Goal: Obtain resource: Download file/media

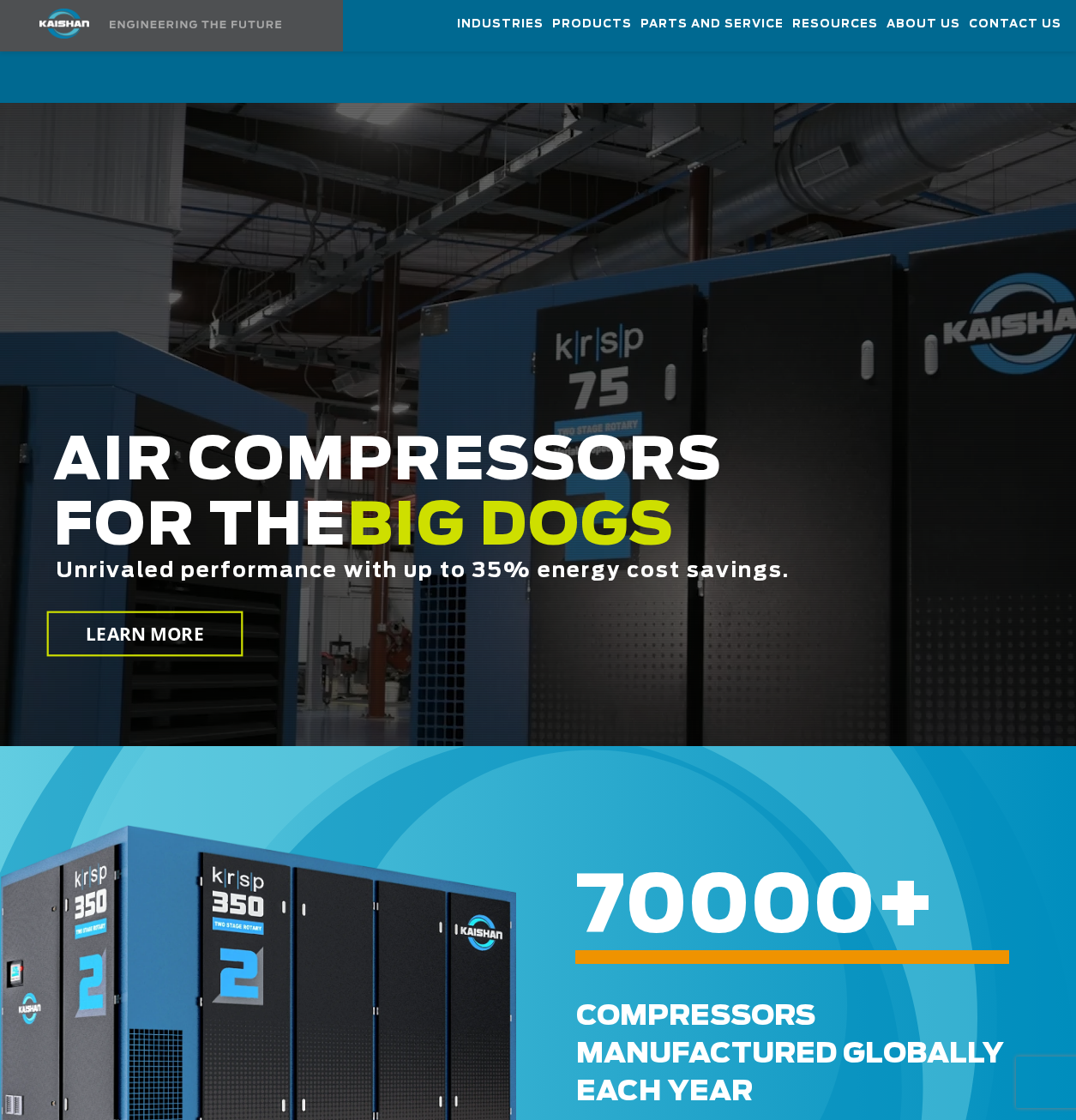
scroll to position [5628, 0]
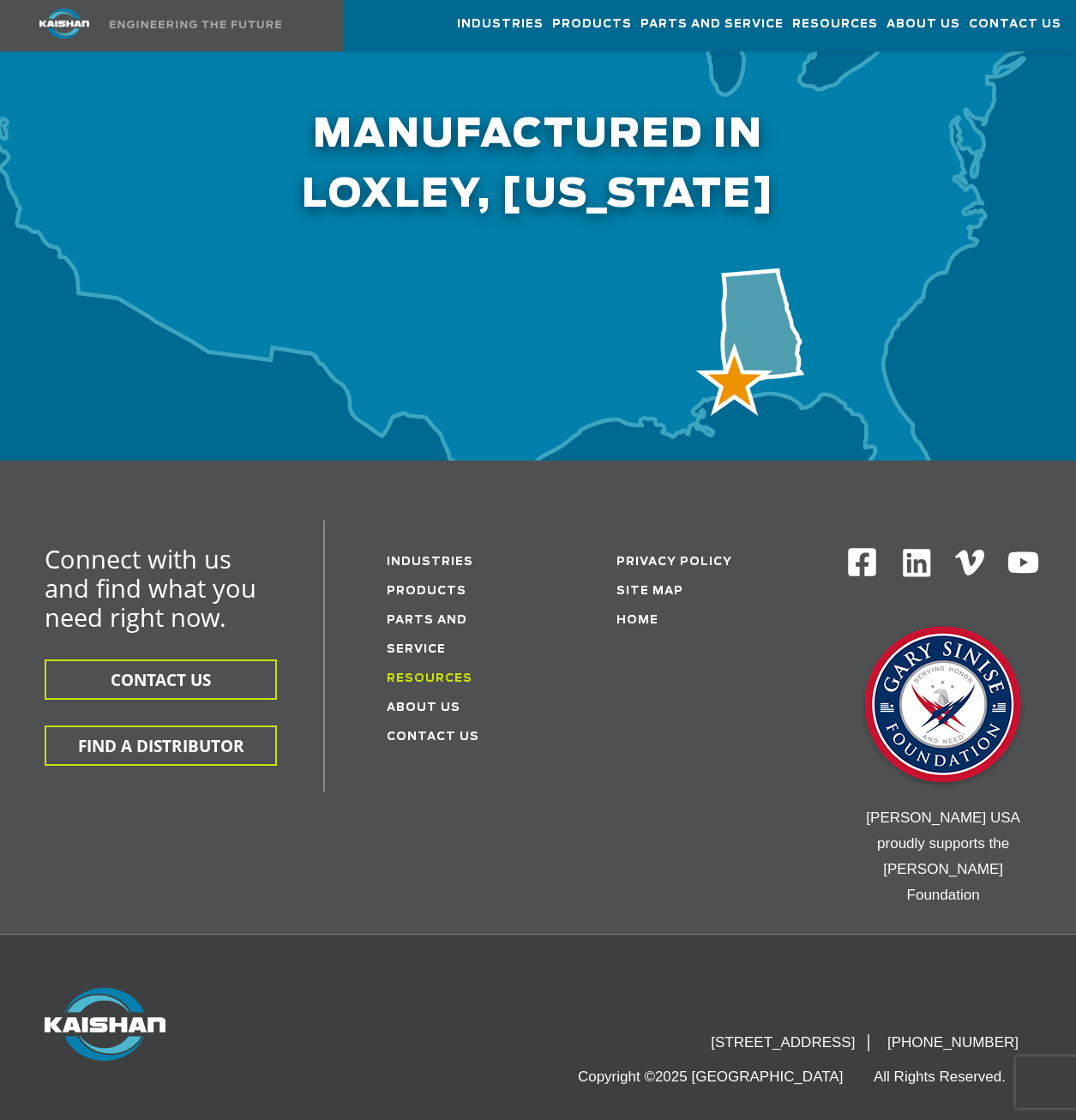
click at [425, 673] on link "Resources" at bounding box center [429, 678] width 85 height 11
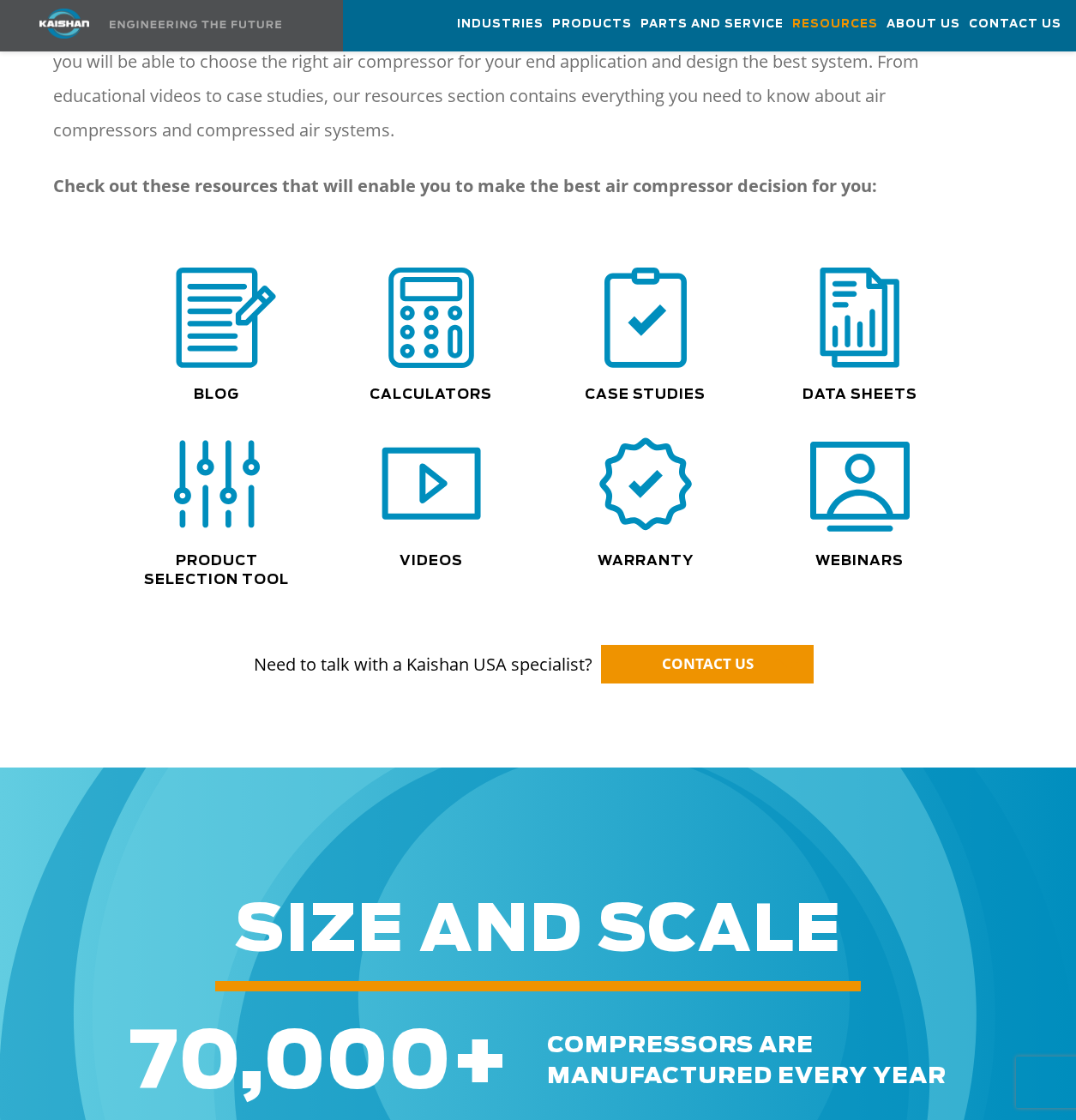
scroll to position [1170, 0]
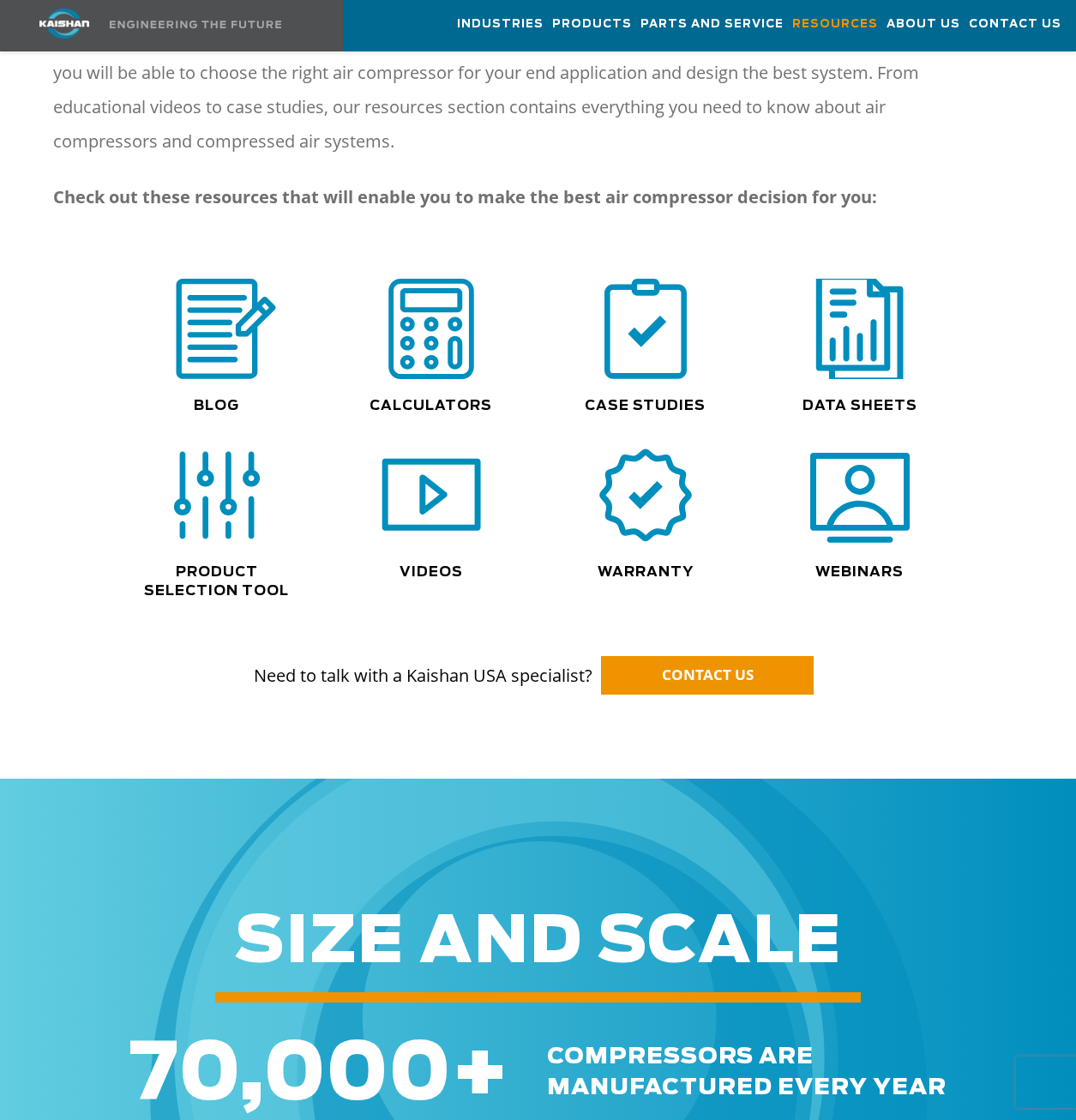
click at [824, 309] on img at bounding box center [860, 329] width 110 height 110
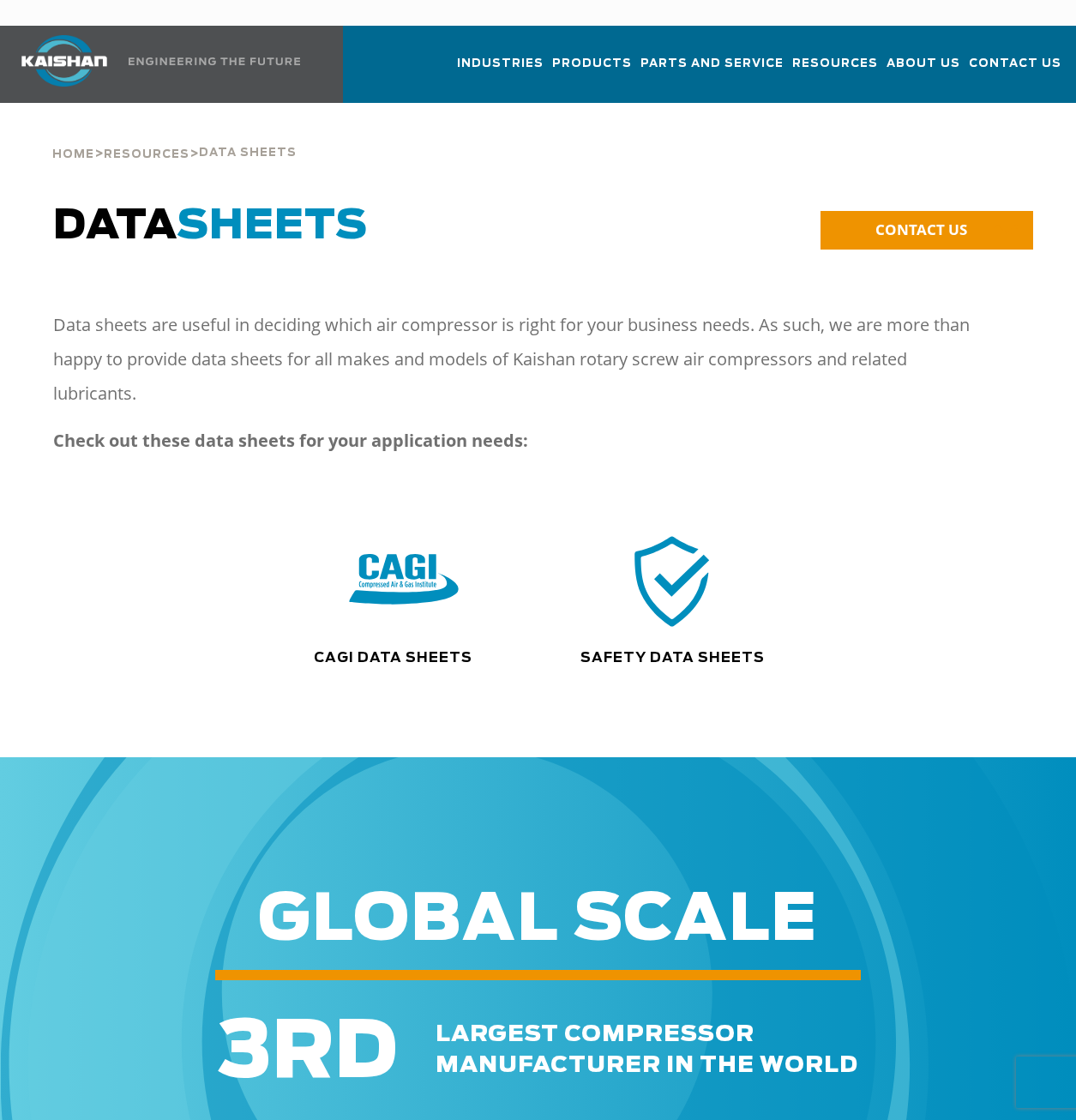
click at [387, 568] on img at bounding box center [404, 580] width 110 height 110
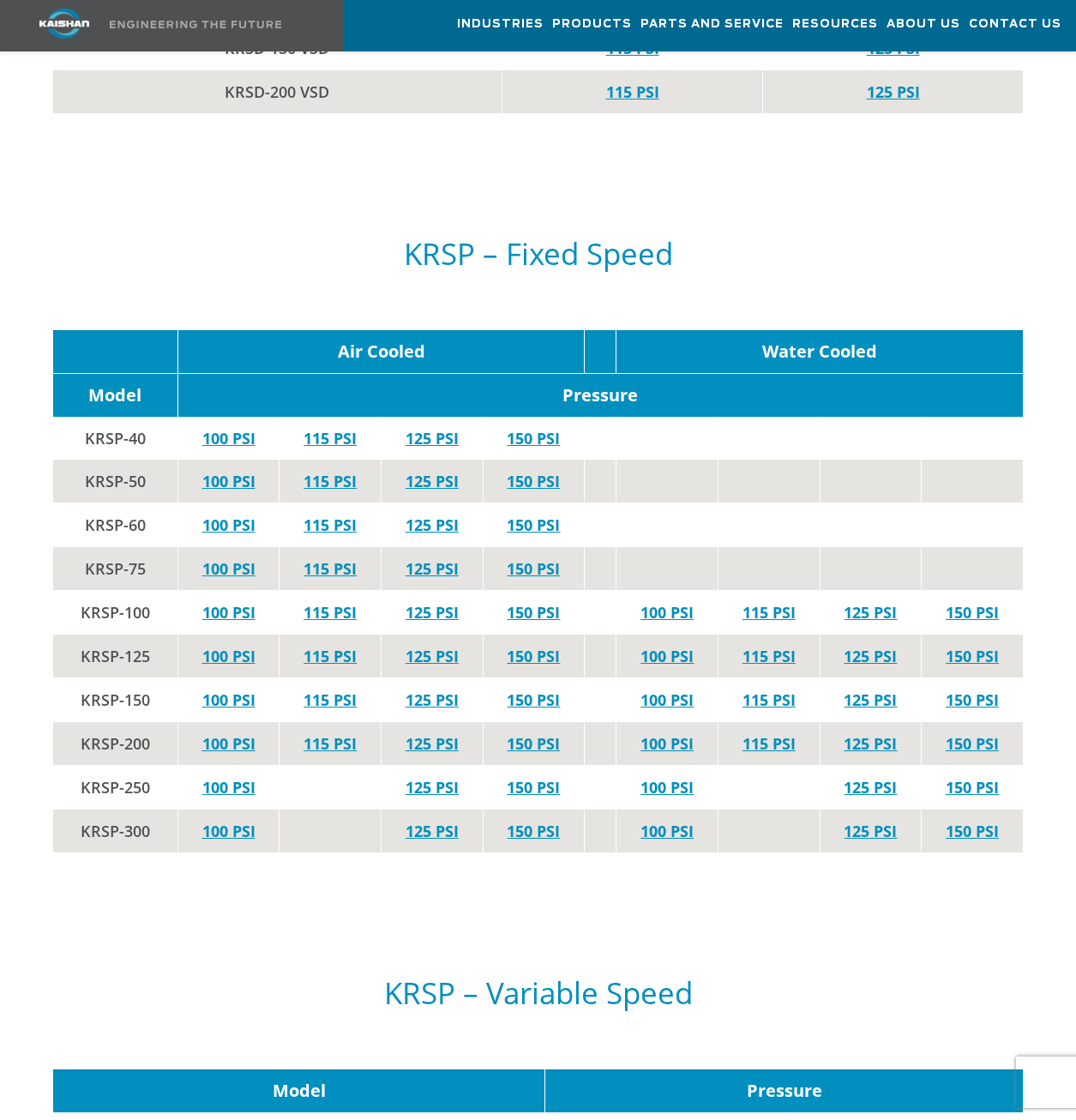
scroll to position [3259, 0]
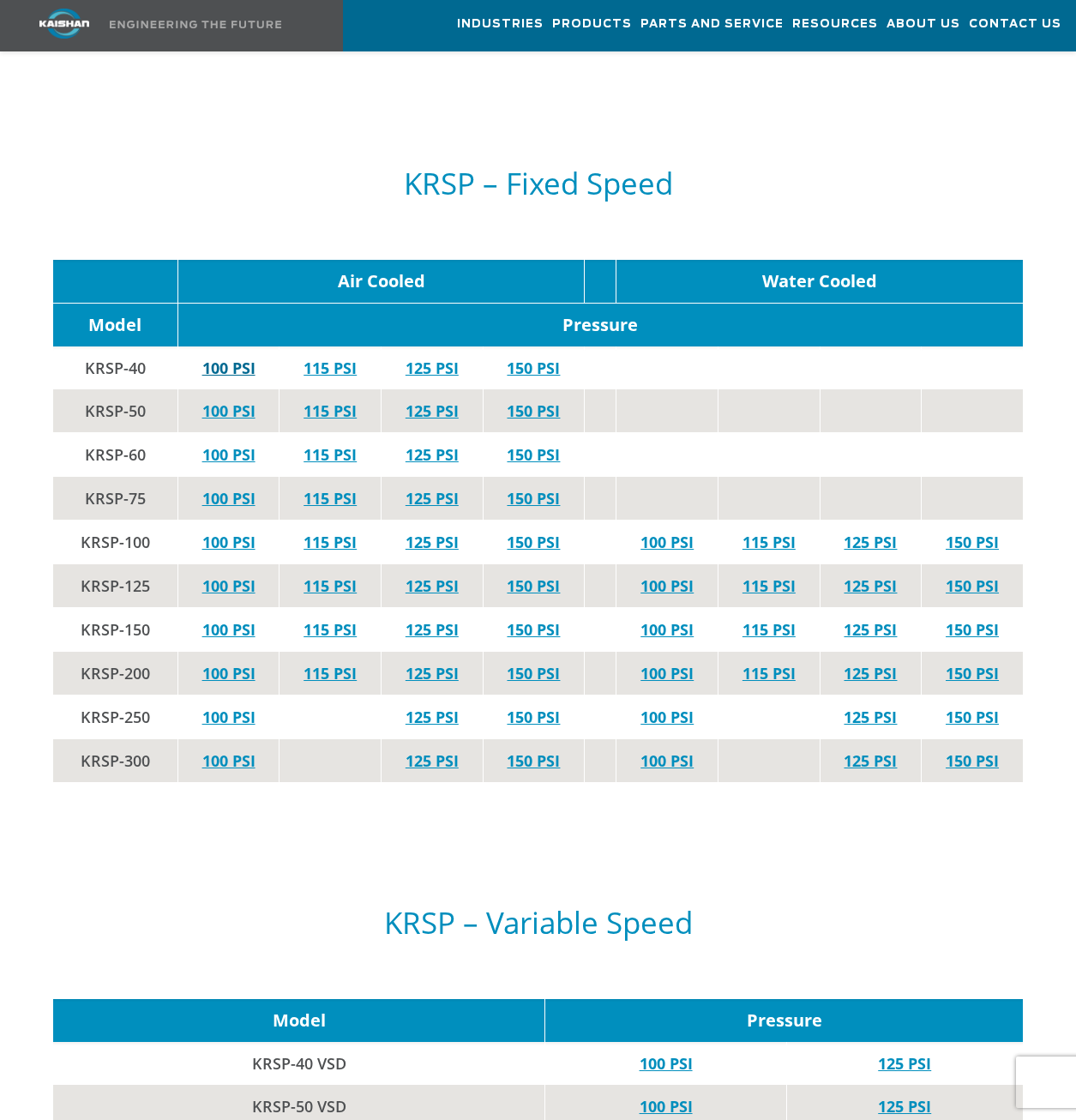
click at [216, 357] on link "100 PSI" at bounding box center [228, 367] width 53 height 21
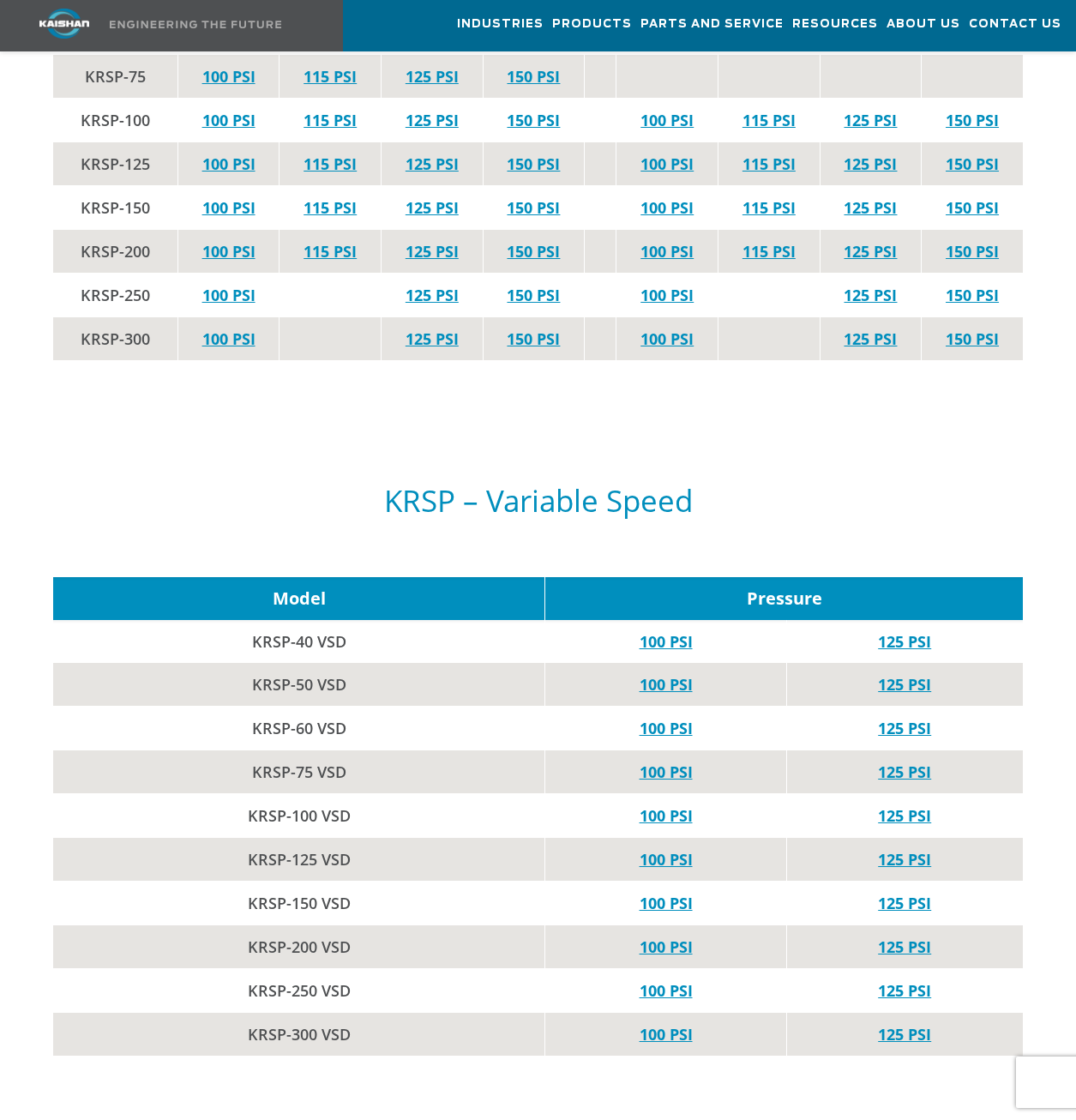
scroll to position [3687, 0]
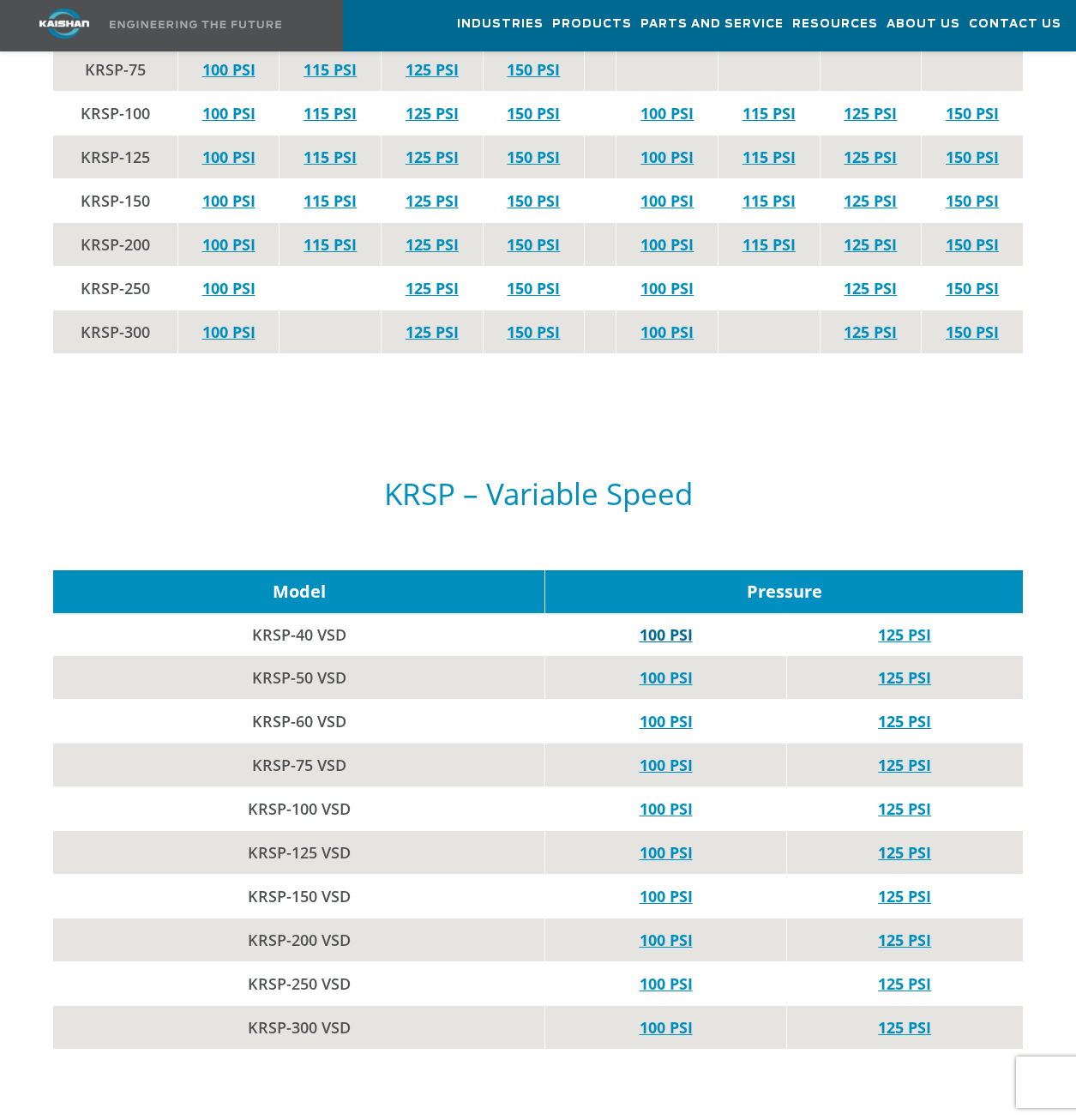
click at [666, 624] on link "100 PSI" at bounding box center [666, 634] width 53 height 21
